Goal: Information Seeking & Learning: Learn about a topic

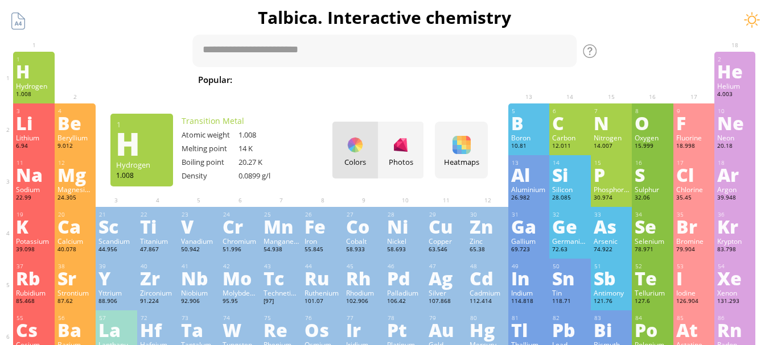
click at [64, 23] on h1 "Talbica. Interactive chemistry" at bounding box center [384, 17] width 757 height 23
click at [19, 20] on div at bounding box center [18, 21] width 22 height 22
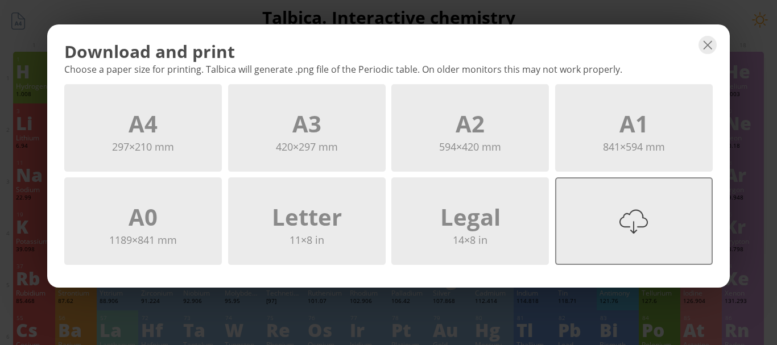
click at [595, 224] on div "Tabloid 17×11 in" at bounding box center [634, 221] width 158 height 88
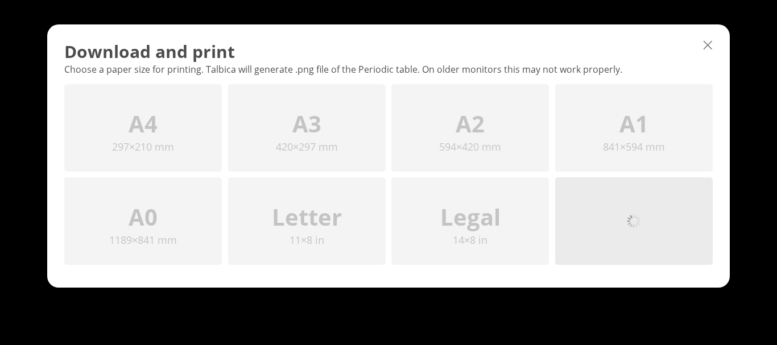
click at [707, 46] on div at bounding box center [708, 45] width 18 height 18
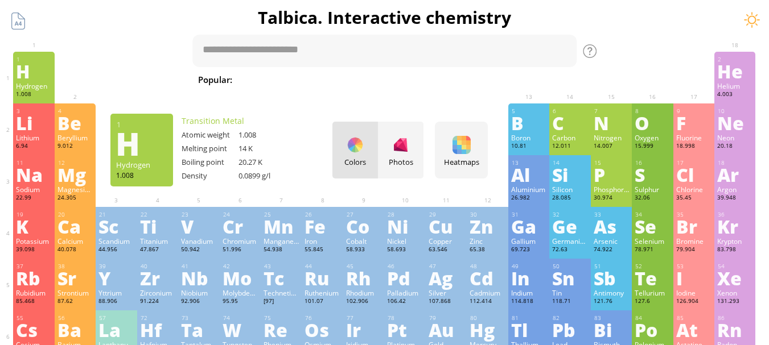
click at [408, 146] on div at bounding box center [400, 145] width 18 height 18
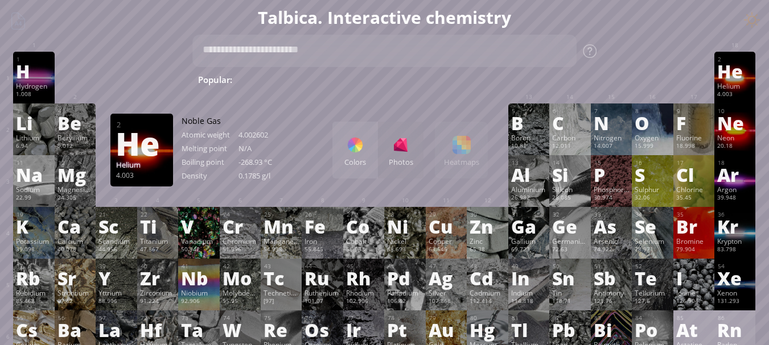
click at [20, 22] on h1 "Talbica. Interactive chemistry" at bounding box center [384, 17] width 757 height 23
click at [16, 16] on h1 "Talbica. Interactive chemistry" at bounding box center [384, 17] width 757 height 23
click at [755, 23] on h1 "Talbica. Interactive chemistry" at bounding box center [384, 17] width 757 height 23
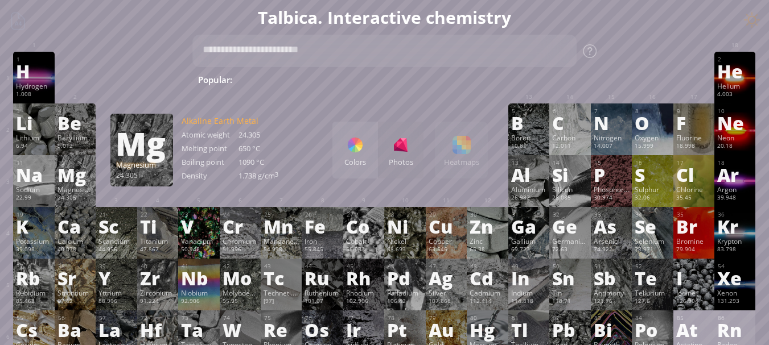
click at [72, 190] on div "Magnesium" at bounding box center [74, 189] width 35 height 9
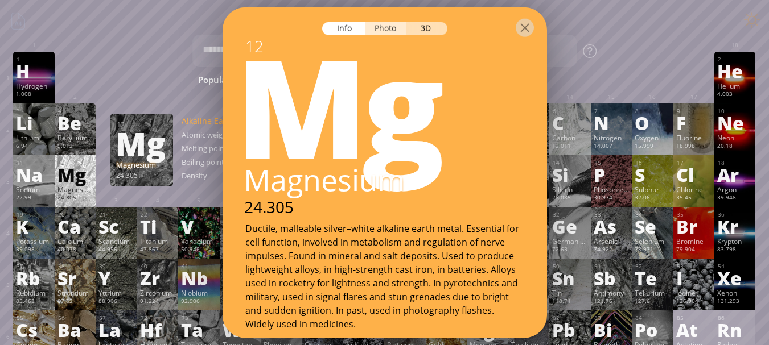
click at [390, 31] on div "Photo" at bounding box center [385, 28] width 41 height 13
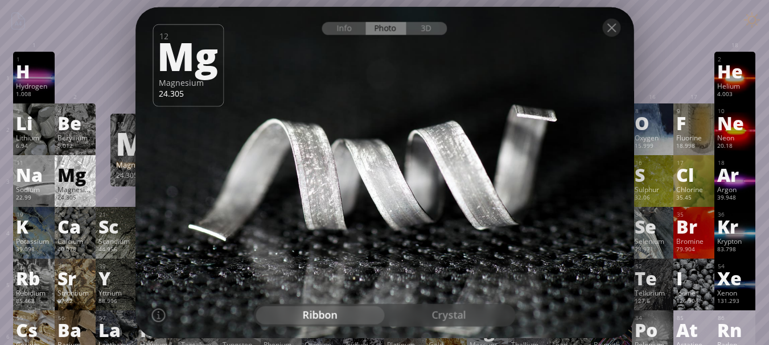
click at [427, 308] on div "crystal" at bounding box center [449, 316] width 129 height 18
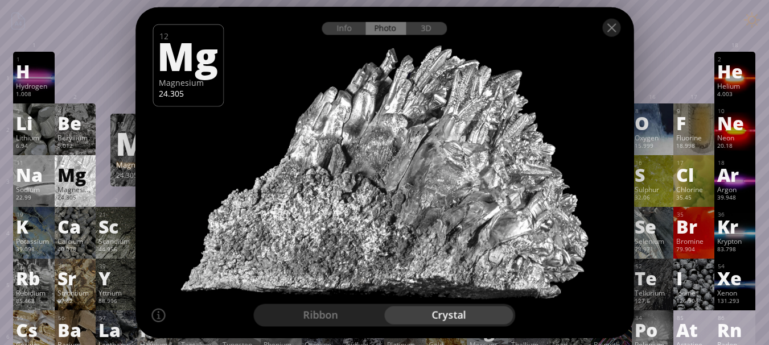
click at [348, 314] on div "ribbon" at bounding box center [320, 316] width 129 height 18
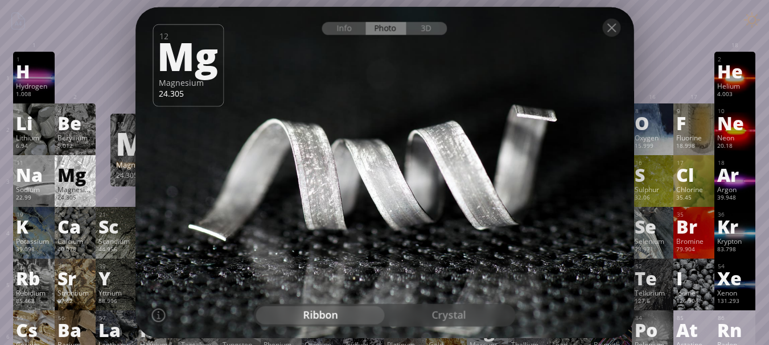
click at [428, 321] on div "crystal" at bounding box center [449, 316] width 129 height 18
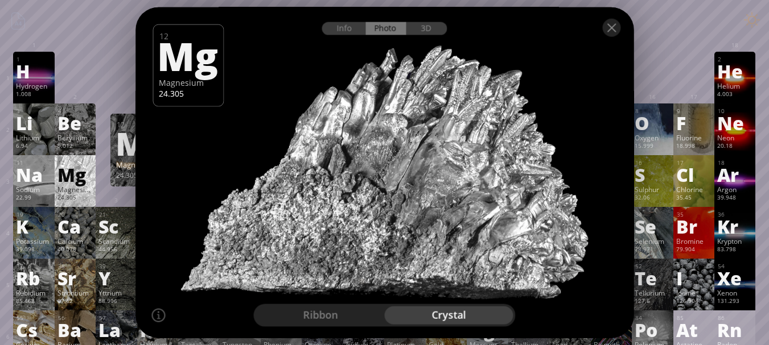
click at [345, 324] on div "ribbon" at bounding box center [320, 316] width 129 height 18
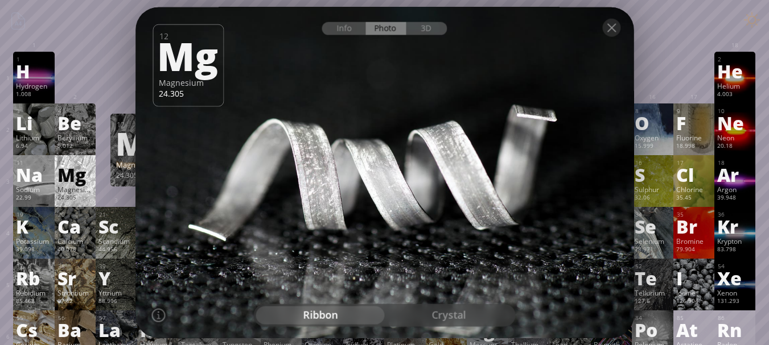
click at [437, 320] on div "crystal" at bounding box center [449, 316] width 129 height 18
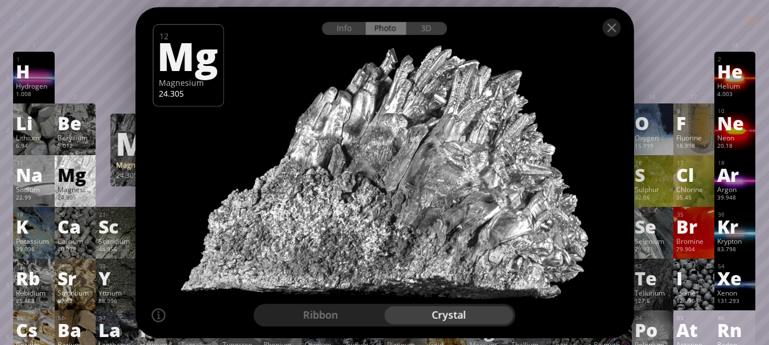
click at [344, 323] on div "ribbon" at bounding box center [320, 316] width 129 height 18
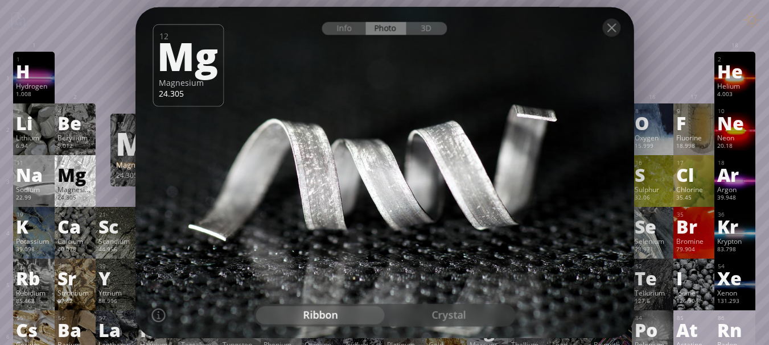
click at [430, 309] on div "crystal" at bounding box center [449, 316] width 129 height 18
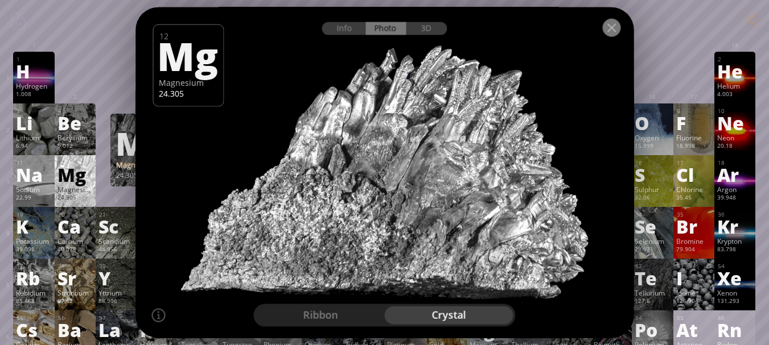
click at [613, 33] on div at bounding box center [611, 27] width 18 height 18
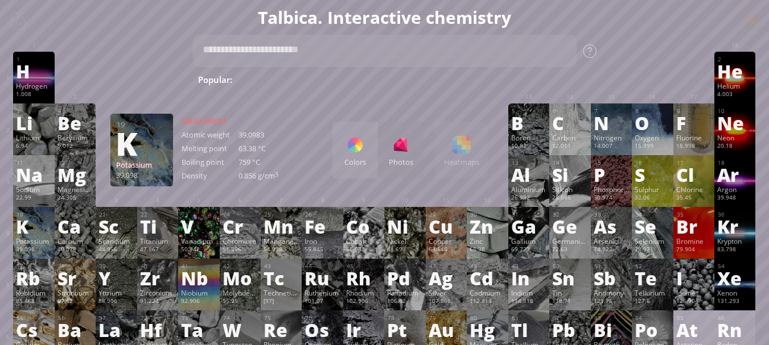
click at [26, 225] on div "K" at bounding box center [33, 226] width 35 height 18
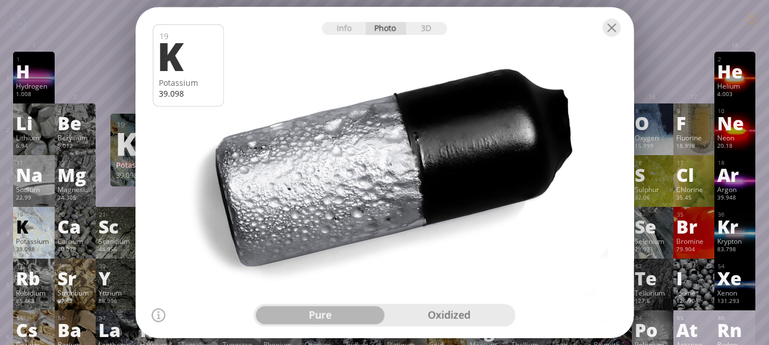
click at [448, 312] on div "oxidized" at bounding box center [449, 316] width 129 height 18
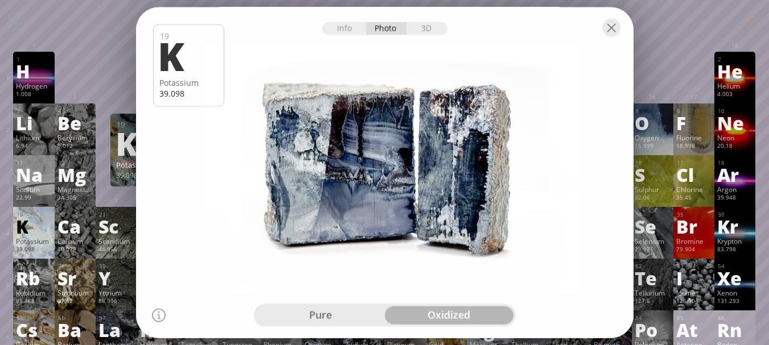
click at [371, 318] on div "pure" at bounding box center [320, 316] width 129 height 18
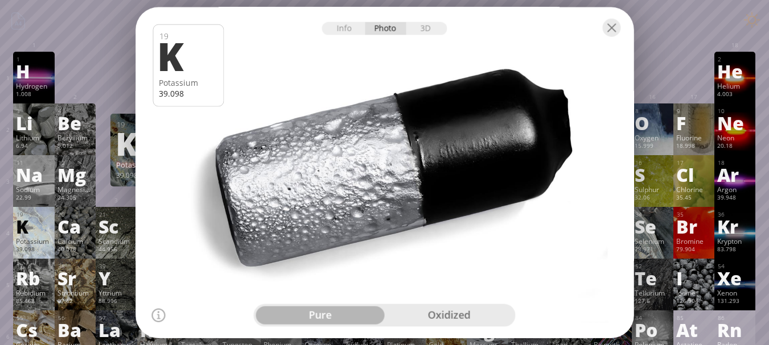
click at [429, 307] on div "oxidized" at bounding box center [449, 316] width 129 height 18
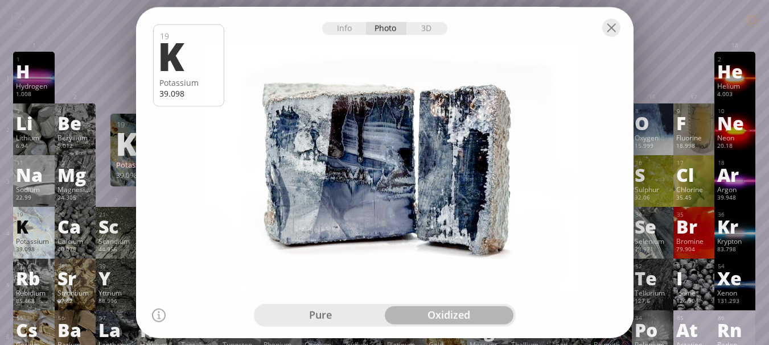
click at [341, 316] on div "pure" at bounding box center [320, 316] width 129 height 18
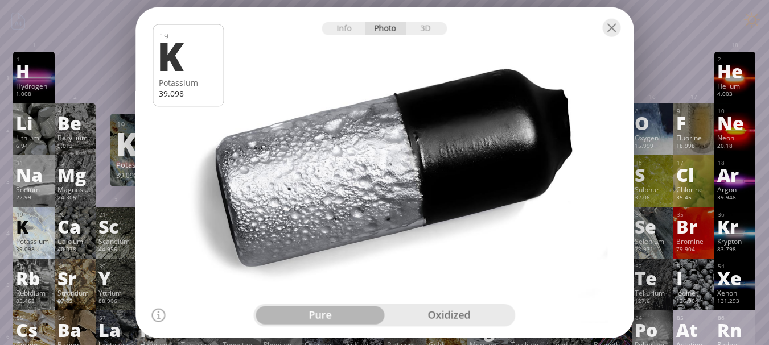
click at [439, 309] on div "oxidized" at bounding box center [449, 316] width 129 height 18
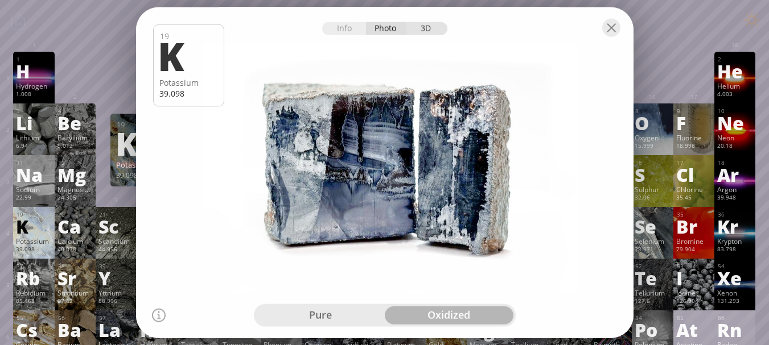
click at [432, 25] on div "3D" at bounding box center [426, 28] width 41 height 13
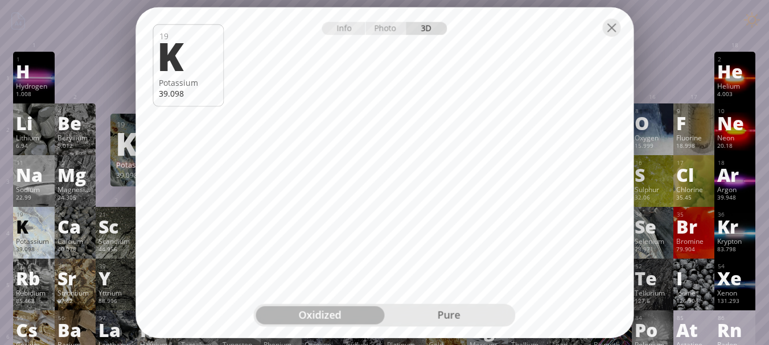
click at [443, 319] on div "pure" at bounding box center [449, 316] width 129 height 18
